Goal: Navigation & Orientation: Find specific page/section

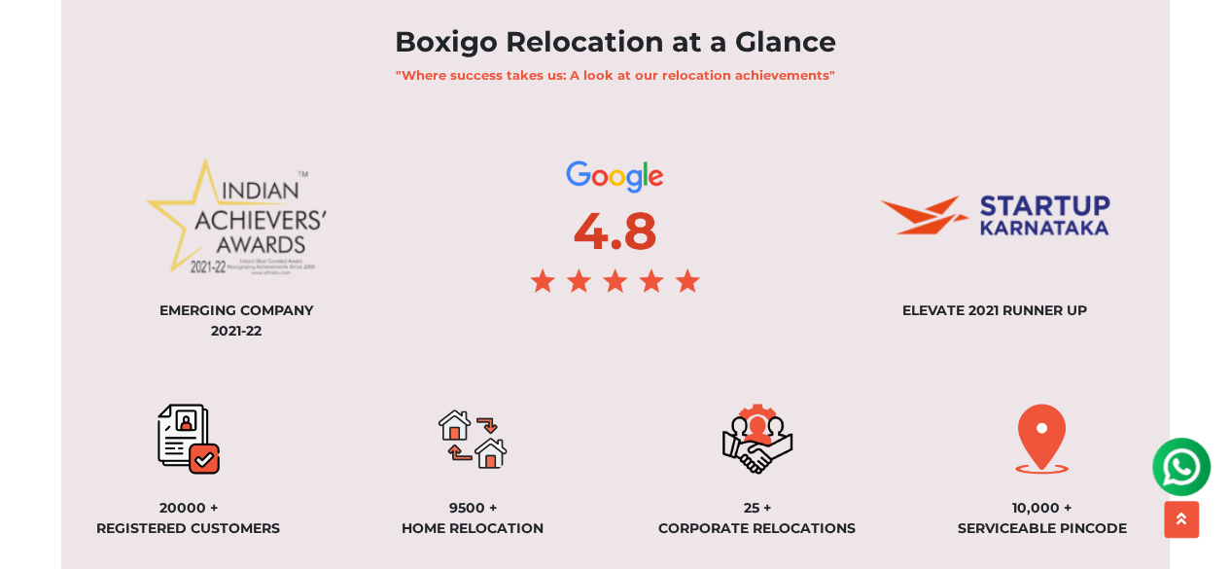
scroll to position [1672, 0]
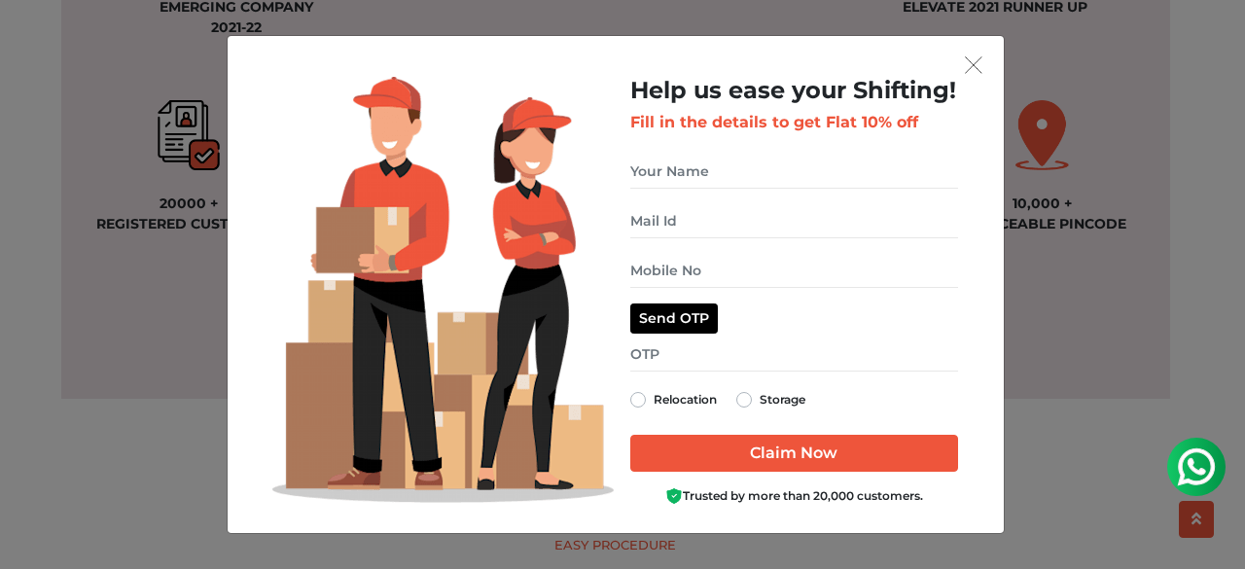
drag, startPoint x: 1240, startPoint y: 65, endPoint x: 1192, endPoint y: 267, distance: 207.8
click at [976, 62] on img "get free quote dialog" at bounding box center [974, 65] width 18 height 18
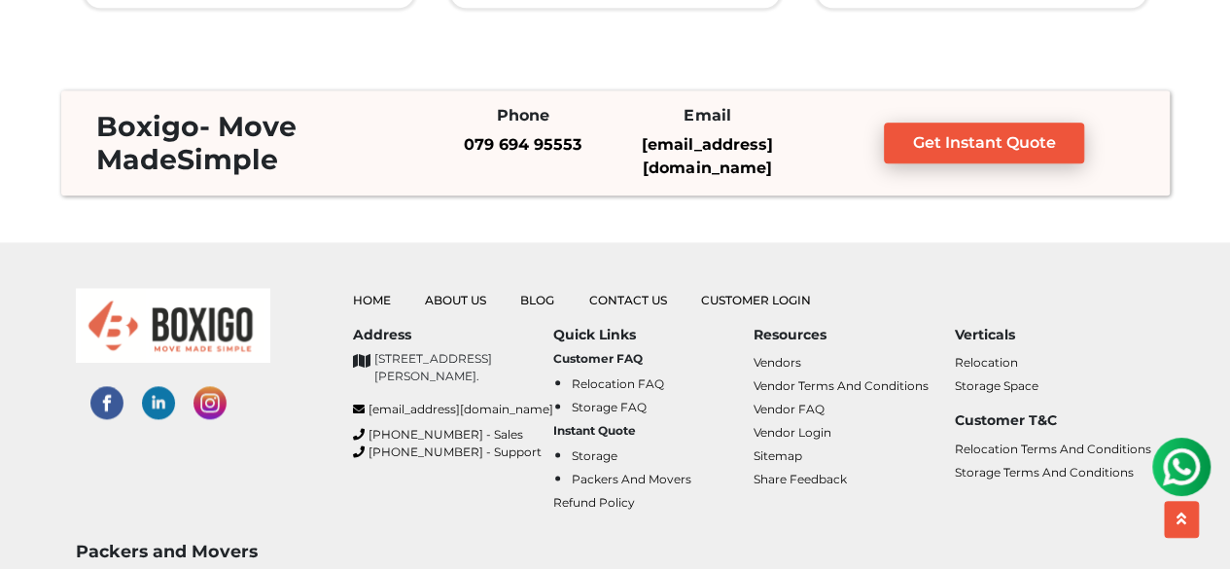
scroll to position [4687, 0]
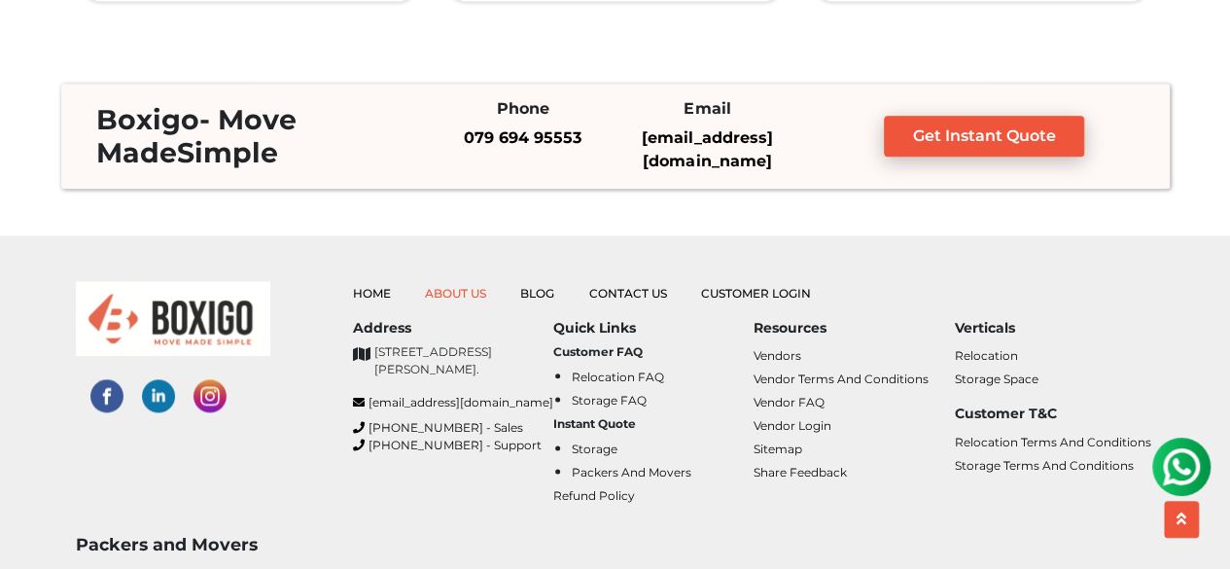
click at [453, 300] on link "About Us" at bounding box center [455, 293] width 61 height 15
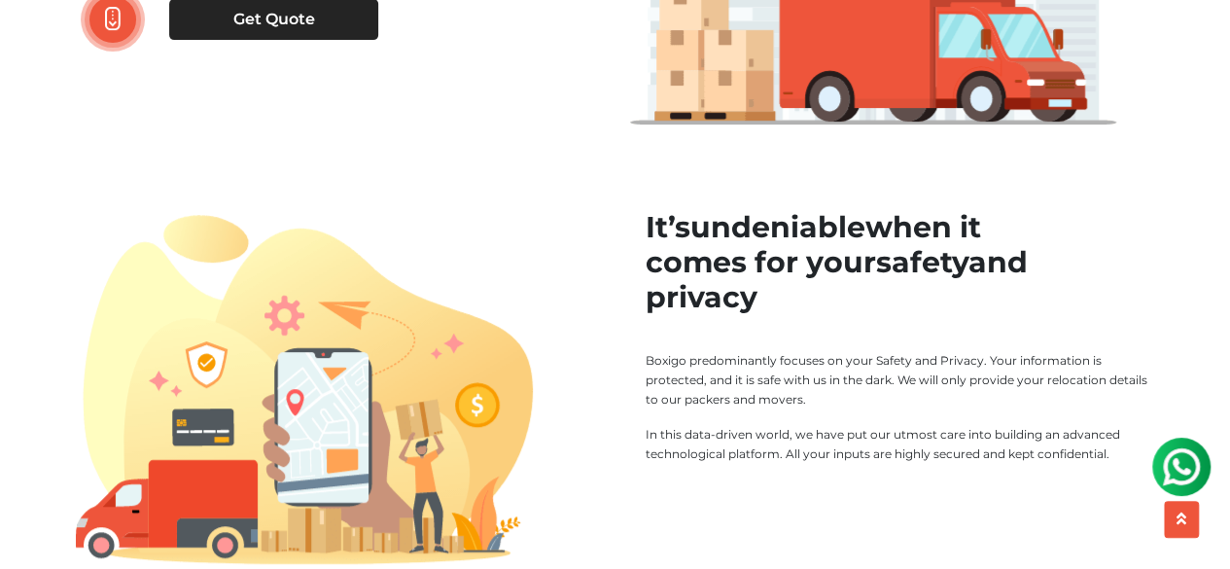
scroll to position [318, 0]
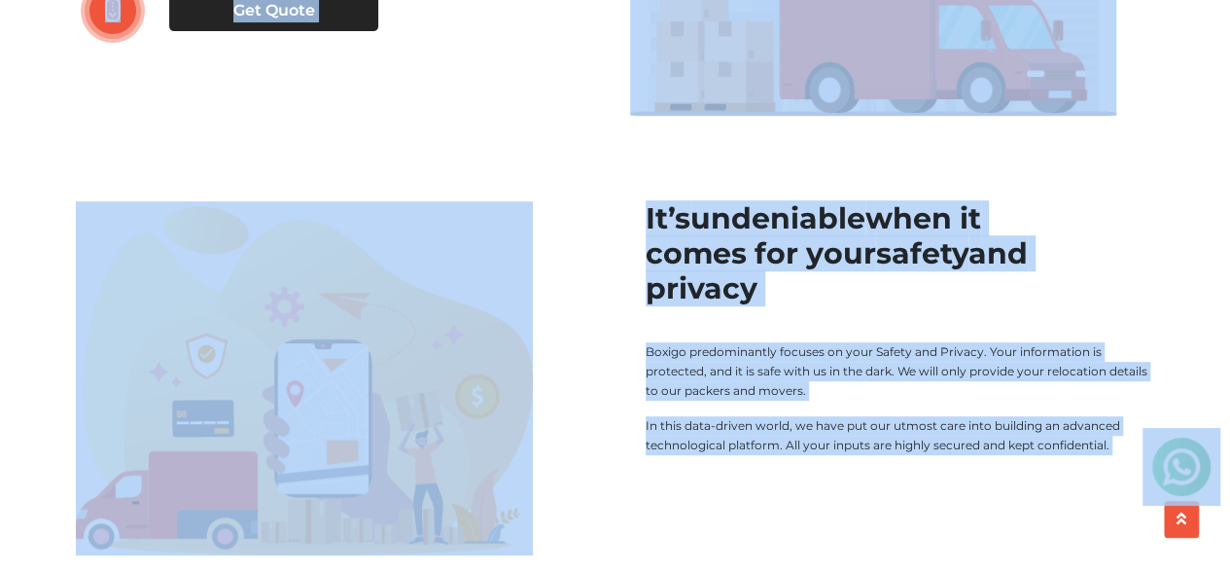
copy body "Relocation Storage Space Packers and Movers Packers and Movers in bangalore Pac…"
